Goal: Transaction & Acquisition: Obtain resource

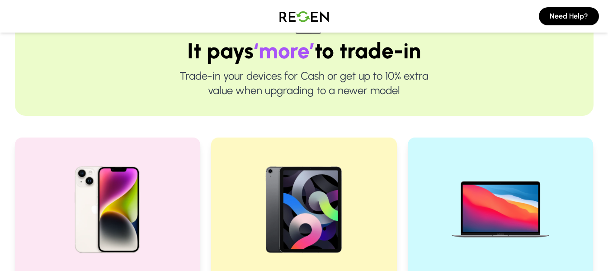
scroll to position [181, 0]
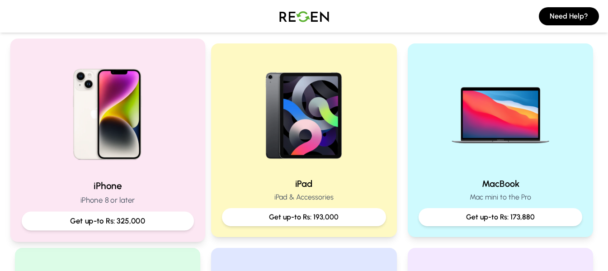
click at [173, 222] on p "Get up-to Rs: 325,000" at bounding box center [107, 220] width 157 height 11
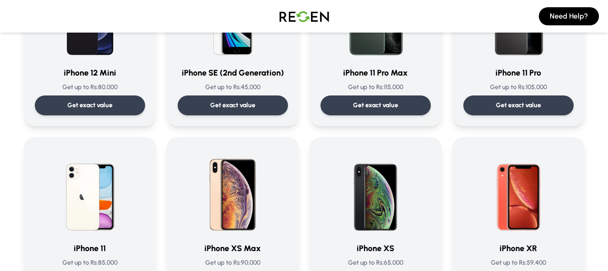
scroll to position [859, 0]
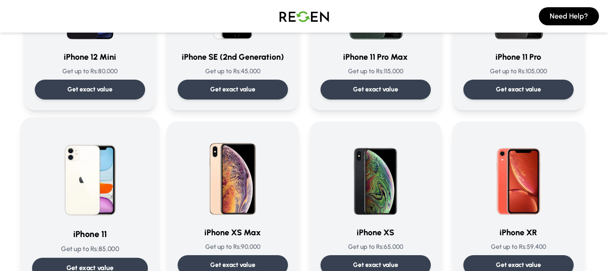
click at [119, 259] on div "Get exact value" at bounding box center [90, 268] width 116 height 21
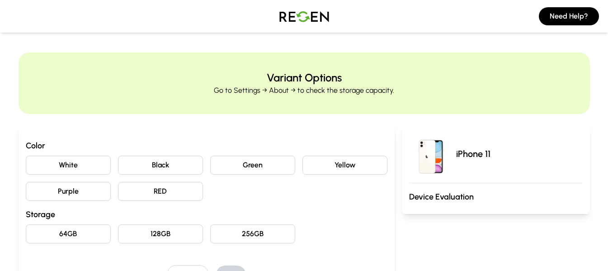
click at [172, 165] on button "Black" at bounding box center [160, 165] width 85 height 19
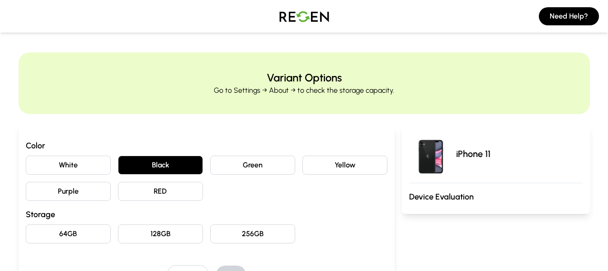
click at [169, 187] on button "RED" at bounding box center [160, 191] width 85 height 19
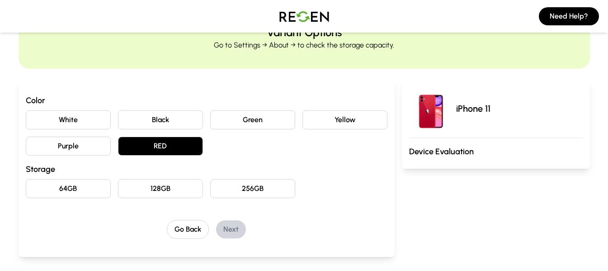
click at [169, 187] on button "128GB" at bounding box center [160, 188] width 85 height 19
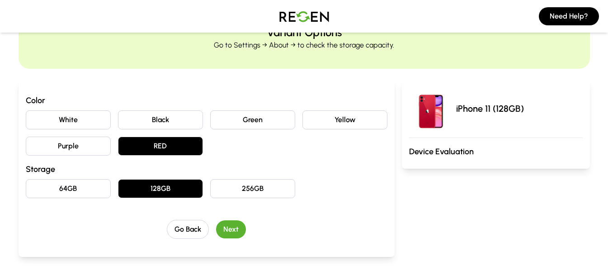
scroll to position [90, 0]
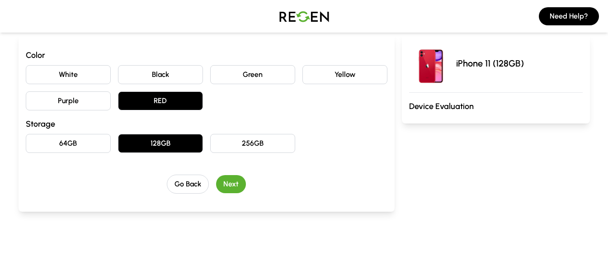
click at [236, 182] on button "Next" at bounding box center [231, 184] width 30 height 18
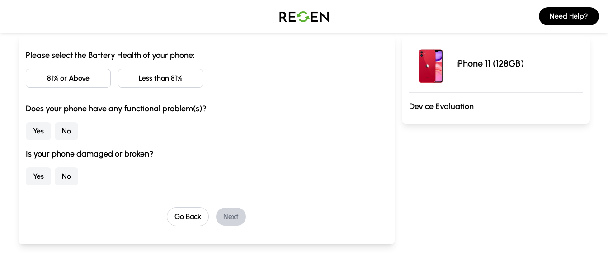
click at [66, 180] on button "No" at bounding box center [67, 176] width 24 height 18
click at [65, 130] on button "No" at bounding box center [67, 131] width 24 height 18
click at [139, 79] on button "Less than 81%" at bounding box center [160, 78] width 85 height 19
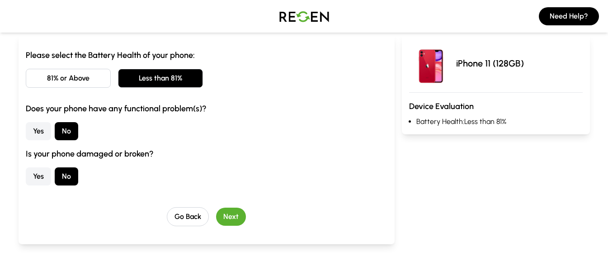
click at [235, 217] on button "Next" at bounding box center [231, 217] width 30 height 18
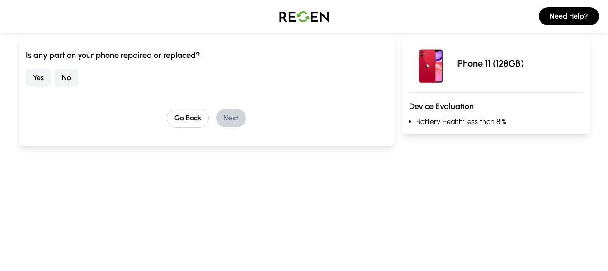
scroll to position [0, 0]
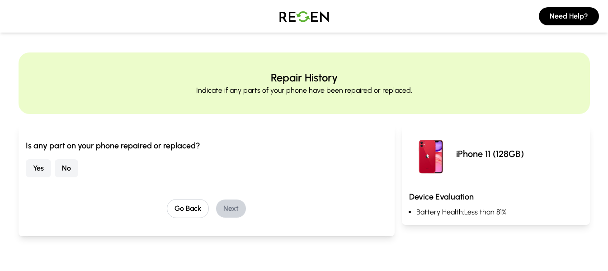
click at [65, 166] on button "No" at bounding box center [67, 168] width 24 height 18
click at [229, 208] on button "Next" at bounding box center [231, 208] width 30 height 18
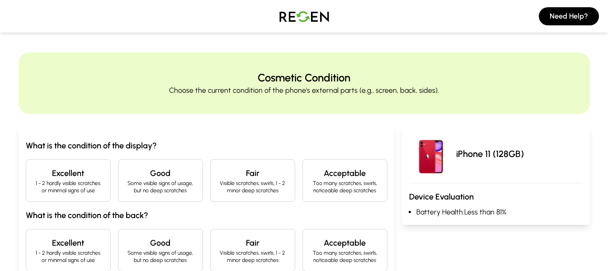
click at [52, 191] on p "1 - 2 hardly visible scratches or minimal signs of use" at bounding box center [68, 187] width 70 height 14
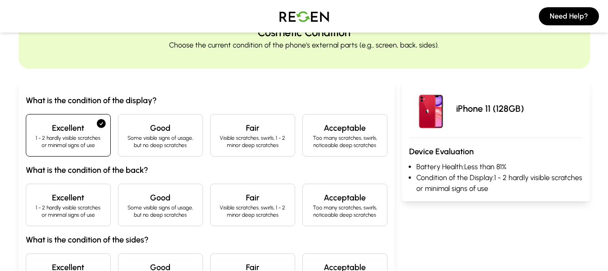
click at [81, 200] on h4 "Excellent" at bounding box center [68, 197] width 70 height 13
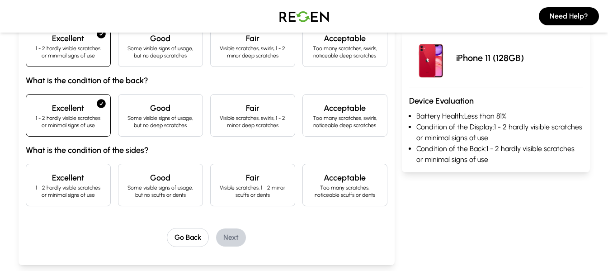
scroll to position [136, 0]
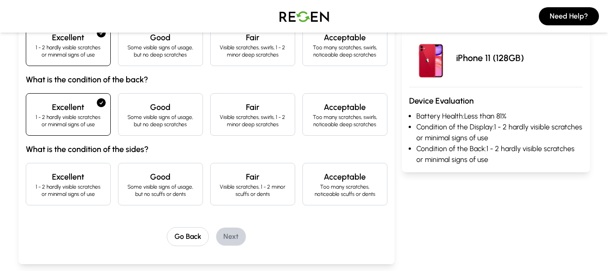
click at [190, 190] on p "Some visible signs of usage, but no scuffs or dents" at bounding box center [161, 190] width 70 height 14
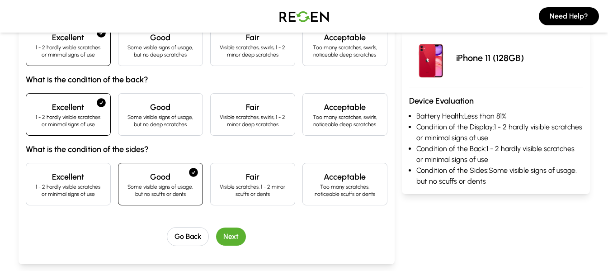
click at [236, 232] on button "Next" at bounding box center [231, 236] width 30 height 18
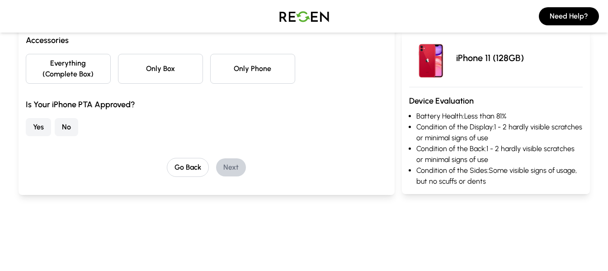
scroll to position [90, 0]
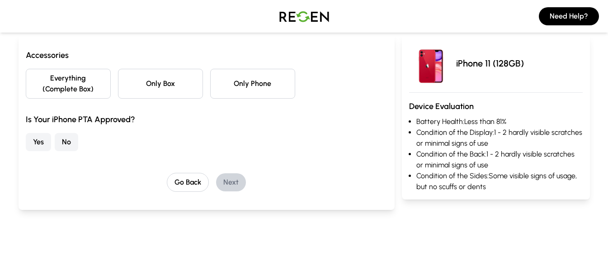
click at [253, 89] on button "Only Phone" at bounding box center [252, 84] width 85 height 30
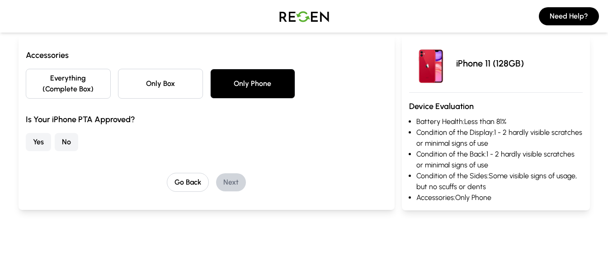
click at [43, 142] on button "Yes" at bounding box center [38, 142] width 25 height 18
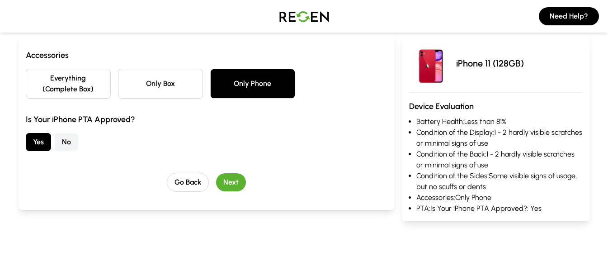
click at [230, 180] on button "Next" at bounding box center [231, 182] width 30 height 18
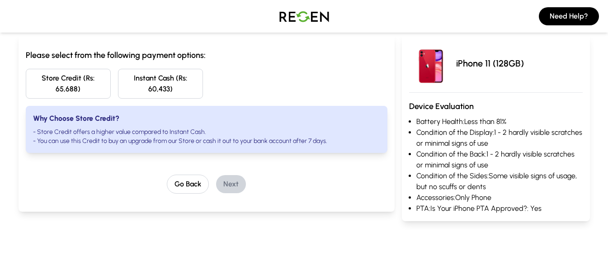
click at [165, 83] on button "Instant Cash (Rs: 60,433)" at bounding box center [160, 84] width 85 height 30
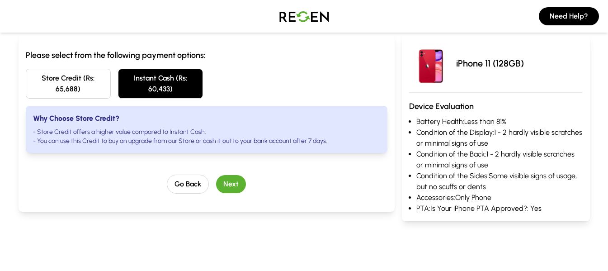
click at [95, 90] on button "Store Credit (Rs: 65,688)" at bounding box center [68, 84] width 85 height 30
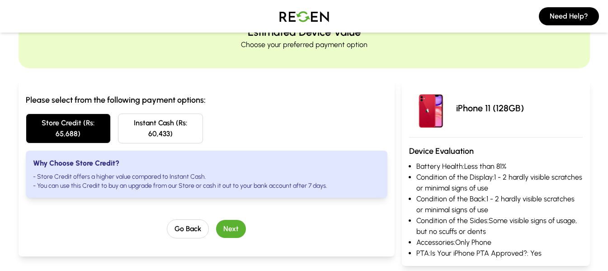
scroll to position [45, 0]
click at [227, 233] on button "Next" at bounding box center [231, 229] width 30 height 18
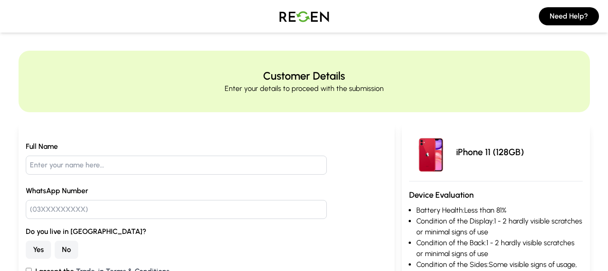
scroll to position [0, 0]
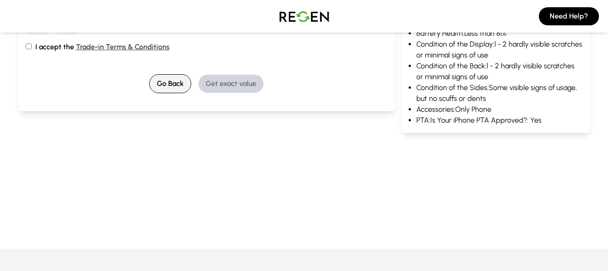
click at [175, 84] on button "Go Back" at bounding box center [170, 83] width 42 height 19
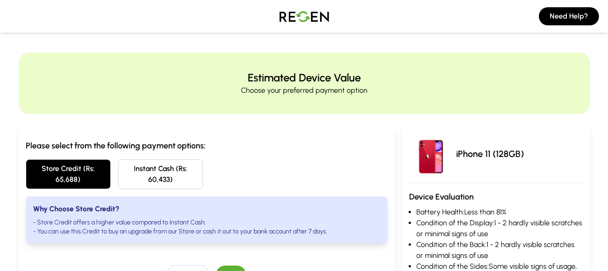
click at [305, 15] on img at bounding box center [304, 16] width 63 height 25
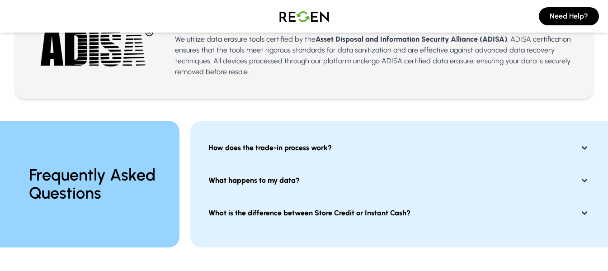
scroll to position [769, 0]
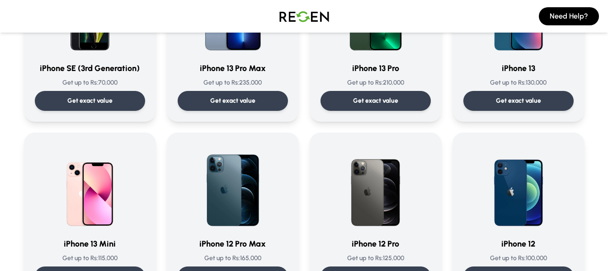
scroll to position [497, 0]
